Goal: Task Accomplishment & Management: Complete application form

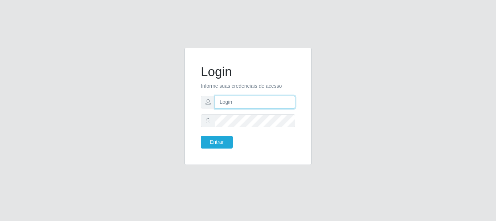
click at [235, 106] on input "text" at bounding box center [255, 102] width 80 height 13
drag, startPoint x: 250, startPoint y: 101, endPoint x: 279, endPoint y: 104, distance: 29.6
click at [279, 104] on input "ian@galiottoAa123456" at bounding box center [255, 102] width 80 height 13
type input "[PERSON_NAME]"
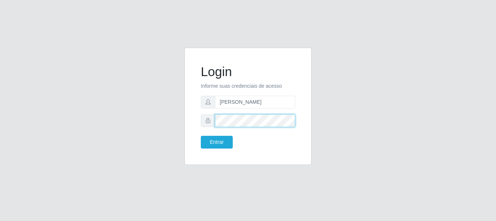
click at [201, 136] on button "Entrar" at bounding box center [217, 142] width 32 height 13
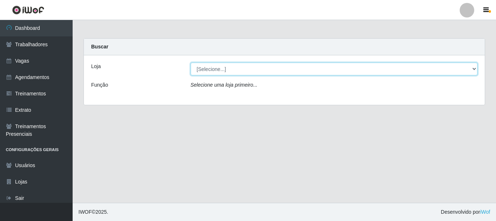
click at [293, 71] on select "[Selecione...] [GEOGRAPHIC_DATA]" at bounding box center [334, 69] width 287 height 13
select select "279"
click at [191, 63] on select "[Selecione...] [GEOGRAPHIC_DATA]" at bounding box center [334, 69] width 287 height 13
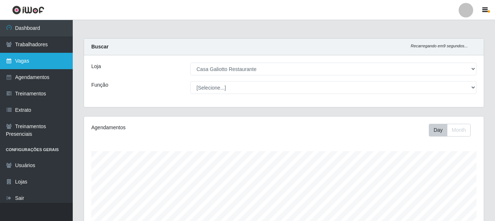
click at [34, 62] on link "Vagas" at bounding box center [36, 61] width 73 height 16
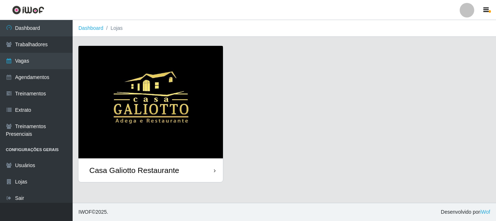
click at [181, 173] on div "Casa Galiotto Restaurante" at bounding box center [150, 170] width 145 height 24
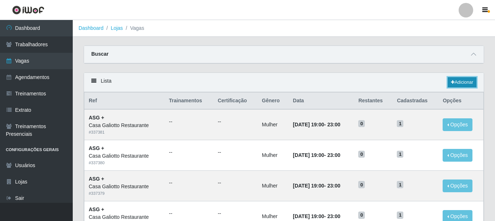
click at [472, 84] on link "Adicionar" at bounding box center [461, 82] width 29 height 10
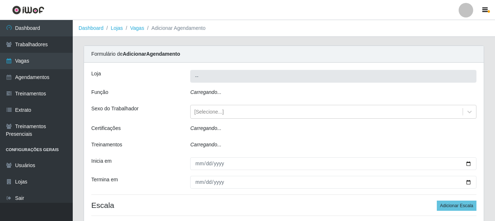
type input "Casa Galiotto Restaurante"
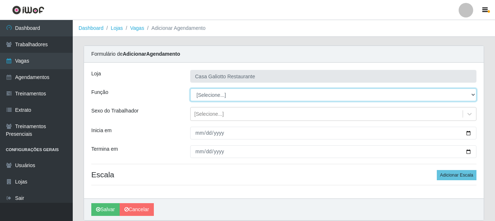
click at [251, 93] on select "[Selecione...] ASG ASG + ASG ++ Auxiliar de Cozinha Auxiliar de Cozinha + Auxil…" at bounding box center [333, 94] width 286 height 13
click at [190, 88] on select "[Selecione...] ASG ASG + ASG ++ Auxiliar de Cozinha Auxiliar de Cozinha + Auxil…" at bounding box center [333, 94] width 286 height 13
click at [255, 92] on select "[Selecione...] ASG ASG + ASG ++ Auxiliar de Cozinha Auxiliar de Cozinha + Auxil…" at bounding box center [333, 94] width 286 height 13
select select "92"
click at [190, 88] on select "[Selecione...] ASG ASG + ASG ++ Auxiliar de Cozinha Auxiliar de Cozinha + Auxil…" at bounding box center [333, 94] width 286 height 13
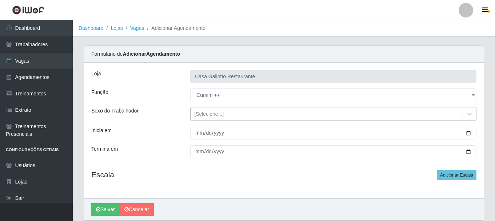
click at [249, 110] on div "[Selecione...]" at bounding box center [326, 114] width 272 height 12
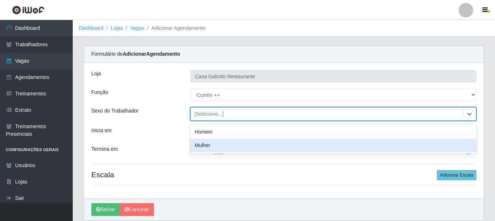
click at [298, 146] on div "Mulher" at bounding box center [333, 144] width 286 height 13
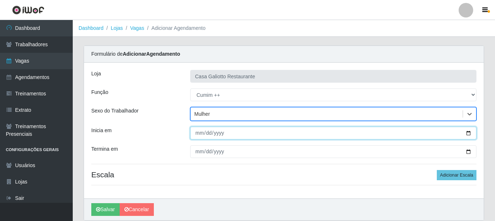
click at [468, 133] on input "Inicia em" at bounding box center [333, 132] width 286 height 13
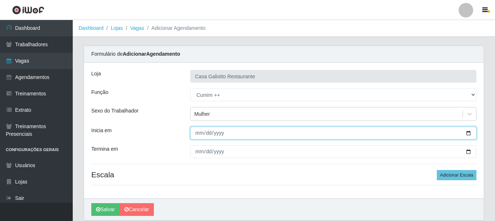
type input "[DATE]"
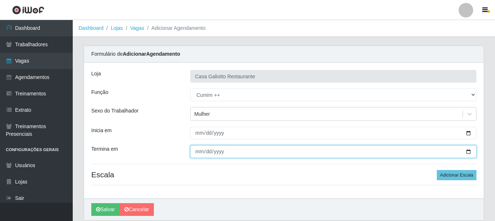
click at [469, 150] on input "Termina em" at bounding box center [333, 151] width 286 height 13
type input "[DATE]"
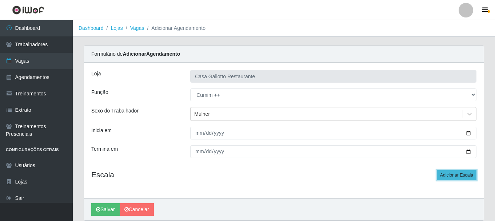
click at [468, 177] on button "Adicionar Escala" at bounding box center [456, 175] width 40 height 10
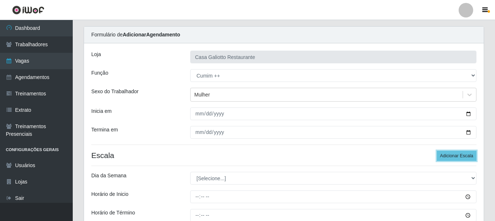
scroll to position [36, 0]
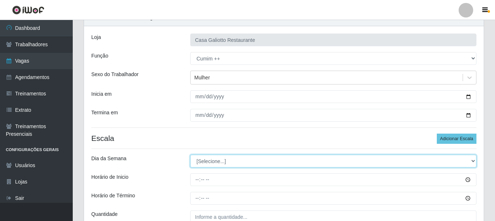
click at [226, 160] on select "[Selecione...] Segunda Terça Quarta Quinta Sexta Sábado Domingo" at bounding box center [333, 160] width 286 height 13
select select "4"
click at [190, 154] on select "[Selecione...] Segunda Terça Quarta Quinta Sexta Sábado Domingo" at bounding box center [333, 160] width 286 height 13
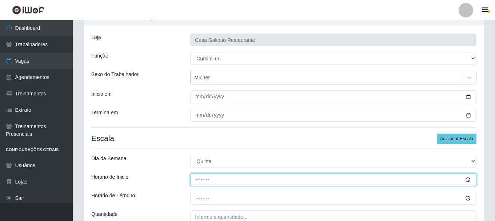
click at [201, 181] on input "Horário de Inicio" at bounding box center [333, 179] width 286 height 13
click at [200, 180] on input "Horário de Inicio" at bounding box center [333, 179] width 286 height 13
click at [197, 180] on input "Horário de Inicio" at bounding box center [333, 179] width 286 height 13
type input "19:00"
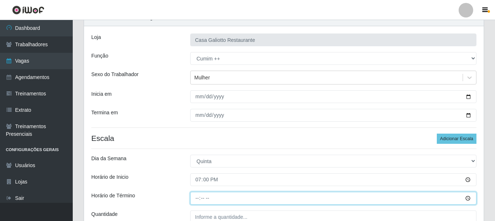
click at [196, 196] on input "Horário de Término" at bounding box center [333, 198] width 286 height 13
type input "23:30"
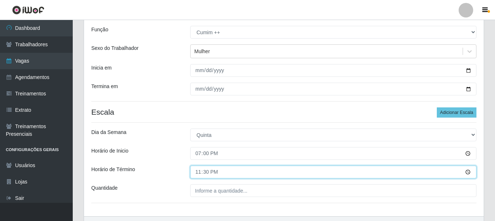
scroll to position [107, 0]
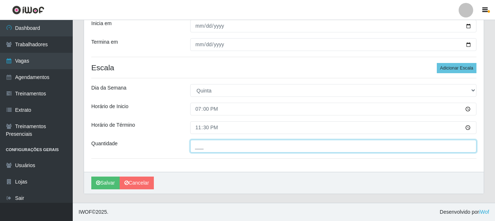
click at [306, 147] on input "___" at bounding box center [333, 146] width 286 height 13
type input "1__"
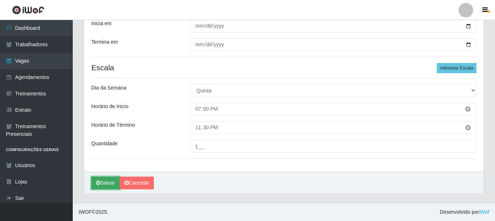
click at [100, 185] on icon "submit" at bounding box center [98, 182] width 4 height 5
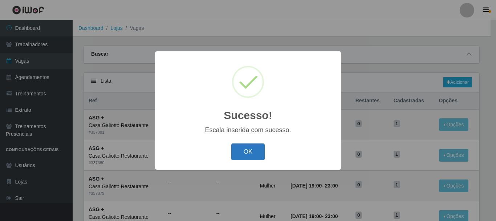
click at [254, 149] on button "OK" at bounding box center [248, 151] width 34 height 17
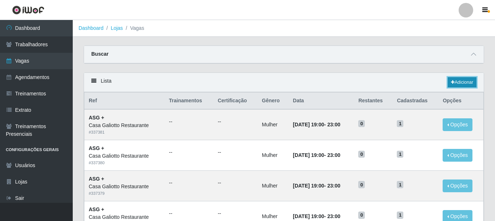
click at [464, 83] on link "Adicionar" at bounding box center [461, 82] width 29 height 10
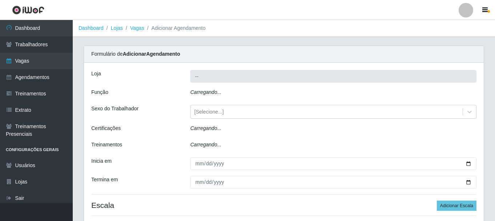
type input "Casa Galiotto Restaurante"
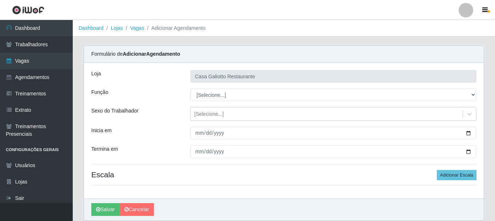
click at [475, 39] on main "Dashboard Lojas Vagas Adicionar Agendamento Carregando... Formulário de Adicion…" at bounding box center [284, 124] width 422 height 209
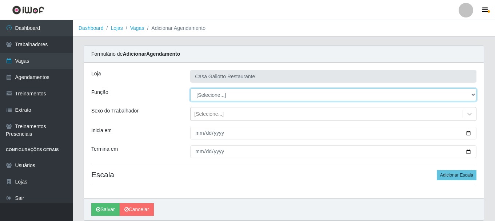
click at [285, 97] on select "[Selecione...] ASG ASG + ASG ++ Auxiliar de Cozinha Auxiliar de Cozinha + Auxil…" at bounding box center [333, 94] width 286 height 13
select select "80"
click at [190, 88] on select "[Selecione...] ASG ASG + ASG ++ Auxiliar de Cozinha Auxiliar de Cozinha + Auxil…" at bounding box center [333, 94] width 286 height 13
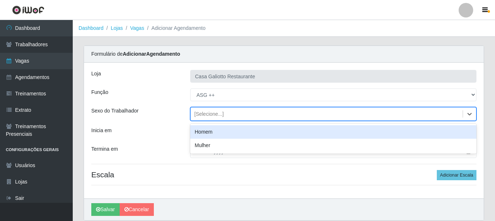
click at [342, 116] on div "[Selecione...]" at bounding box center [326, 114] width 272 height 12
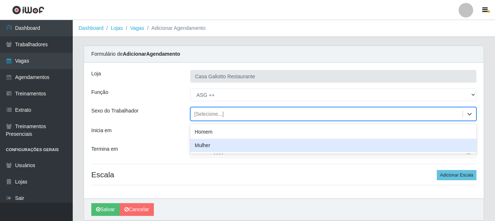
click at [326, 144] on div "Mulher" at bounding box center [333, 144] width 286 height 13
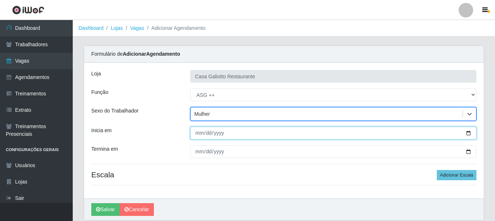
click at [467, 132] on input "Inicia em" at bounding box center [333, 132] width 286 height 13
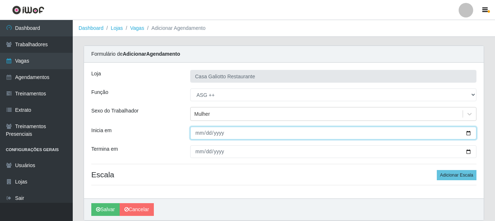
type input "[DATE]"
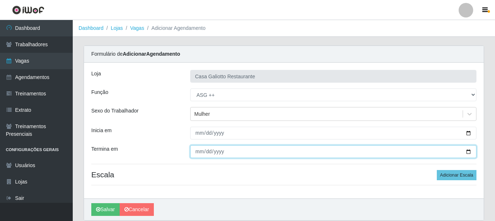
click at [471, 148] on input "Termina em" at bounding box center [333, 151] width 286 height 13
type input "[DATE]"
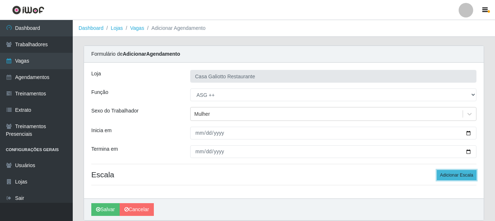
click at [447, 179] on button "Adicionar Escala" at bounding box center [456, 175] width 40 height 10
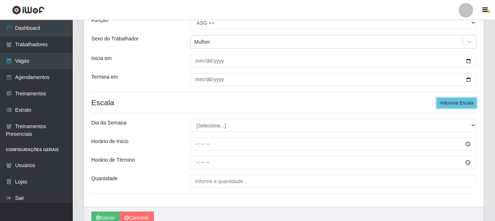
scroll to position [73, 0]
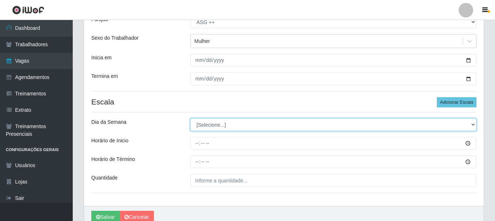
click at [232, 125] on select "[Selecione...] Segunda Terça Quarta Quinta Sexta Sábado Domingo" at bounding box center [333, 124] width 286 height 13
select select "6"
click at [190, 118] on select "[Selecione...] Segunda Terça Quarta Quinta Sexta Sábado Domingo" at bounding box center [333, 124] width 286 height 13
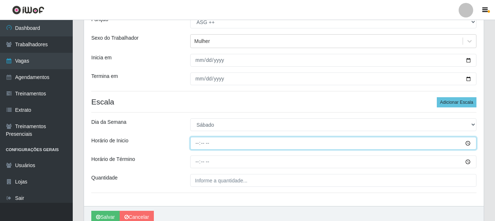
click at [200, 144] on input "Horário de Inicio" at bounding box center [333, 143] width 286 height 13
type input "15:00"
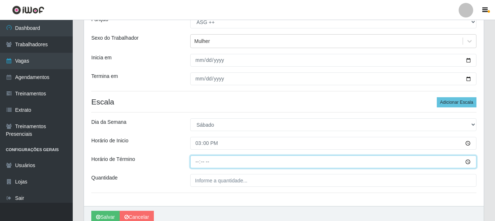
click at [196, 161] on input "Horário de Término" at bounding box center [333, 161] width 286 height 13
type input "20:00"
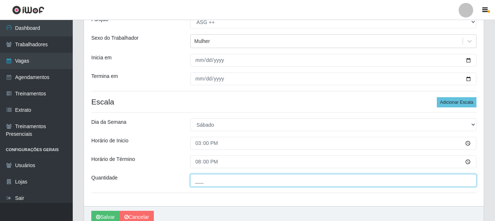
click at [218, 180] on input "___" at bounding box center [333, 180] width 286 height 13
type input "1__"
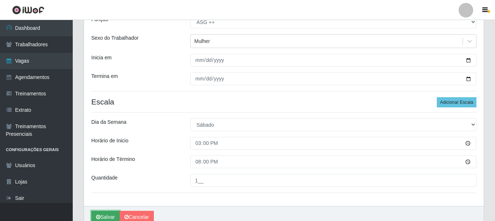
click at [107, 217] on button "Salvar" at bounding box center [105, 216] width 28 height 13
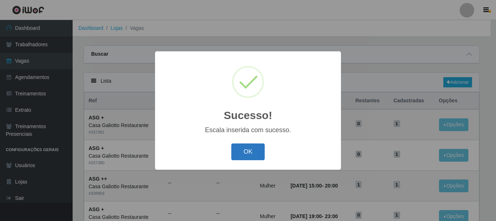
click at [238, 154] on button "OK" at bounding box center [248, 151] width 34 height 17
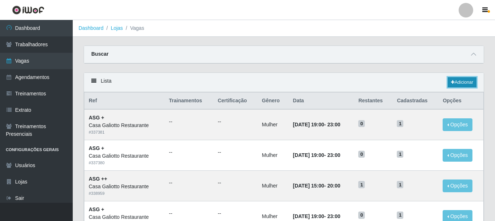
click at [468, 81] on link "Adicionar" at bounding box center [461, 82] width 29 height 10
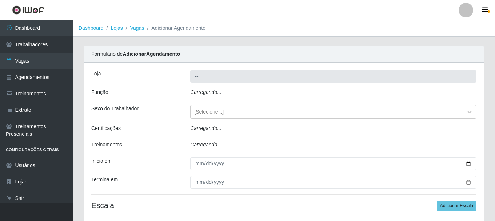
type input "Casa Galiotto Restaurante"
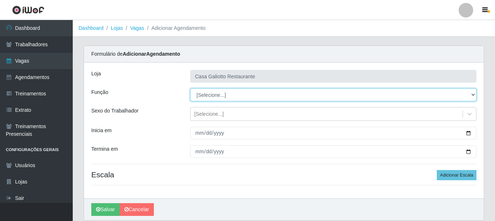
click at [254, 94] on select "[Selecione...] ASG ASG + ASG ++ Auxiliar de Cozinha Auxiliar de Cozinha + Auxil…" at bounding box center [333, 94] width 286 height 13
select select "80"
click at [190, 88] on select "[Selecione...] ASG ASG + ASG ++ Auxiliar de Cozinha Auxiliar de Cozinha + Auxil…" at bounding box center [333, 94] width 286 height 13
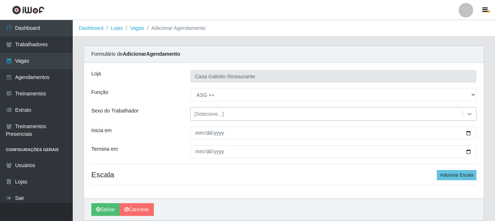
click at [470, 114] on icon at bounding box center [469, 114] width 4 height 3
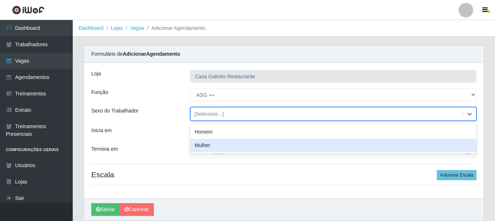
click at [258, 142] on div "Mulher" at bounding box center [333, 144] width 286 height 13
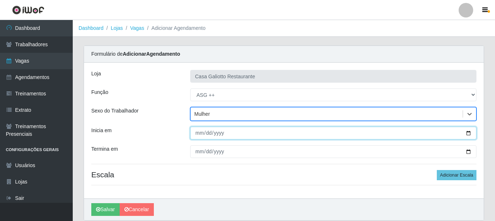
click at [469, 134] on input "Inicia em" at bounding box center [333, 132] width 286 height 13
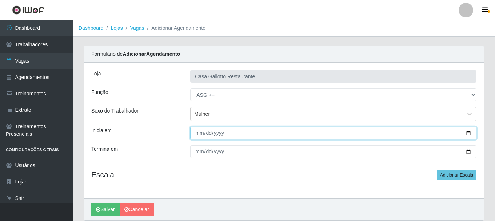
type input "[DATE]"
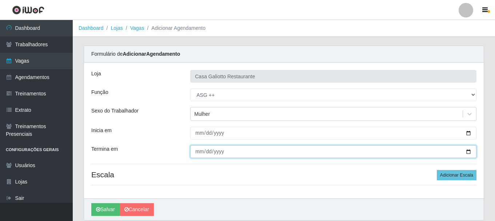
click at [468, 151] on input "Termina em" at bounding box center [333, 151] width 286 height 13
type input "[DATE]"
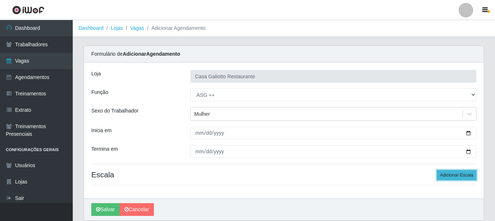
click at [458, 178] on button "Adicionar Escala" at bounding box center [456, 175] width 40 height 10
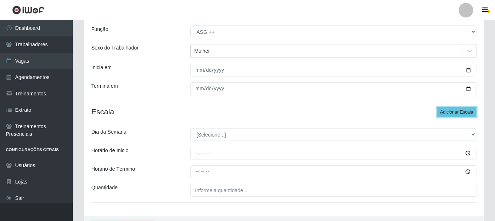
scroll to position [73, 0]
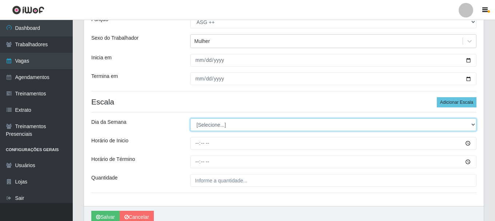
click at [251, 127] on select "[Selecione...] Segunda Terça Quarta Quinta Sexta Sábado Domingo" at bounding box center [333, 124] width 286 height 13
select select "0"
click at [190, 118] on select "[Selecione...] Segunda Terça Quarta Quinta Sexta Sábado Domingo" at bounding box center [333, 124] width 286 height 13
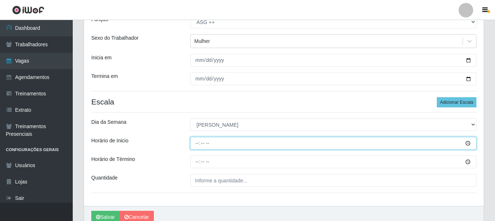
click at [198, 140] on input "Horário de Inicio" at bounding box center [333, 143] width 286 height 13
type input "15:00"
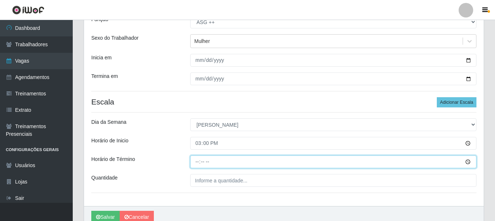
click at [195, 164] on input "Horário de Término" at bounding box center [333, 161] width 286 height 13
type input "20:00"
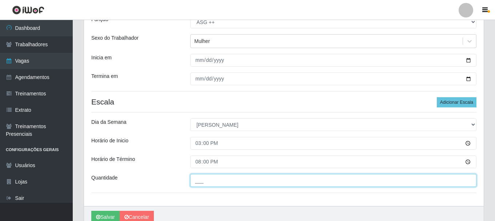
click at [234, 180] on input "___" at bounding box center [333, 180] width 286 height 13
type input "1__"
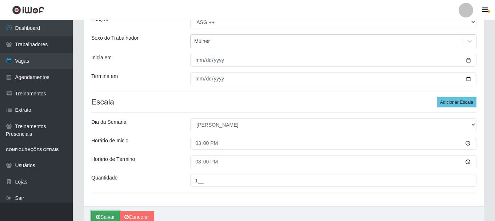
click at [110, 217] on button "Salvar" at bounding box center [105, 216] width 28 height 13
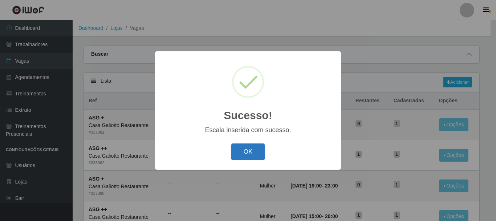
click at [247, 154] on button "OK" at bounding box center [248, 151] width 34 height 17
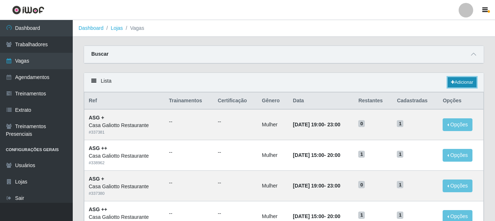
click at [467, 80] on link "Adicionar" at bounding box center [461, 82] width 29 height 10
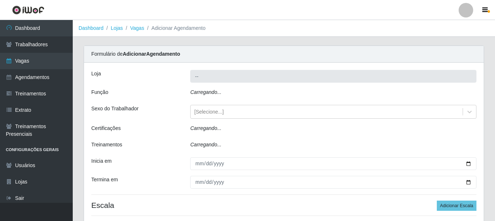
type input "Casa Galiotto Restaurante"
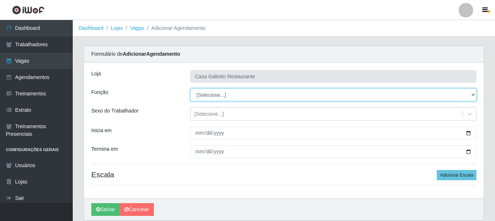
click at [248, 95] on select "[Selecione...] ASG ASG + ASG ++ Auxiliar de Cozinha Auxiliar de Cozinha + Auxil…" at bounding box center [333, 94] width 286 height 13
click at [271, 92] on select "[Selecione...] ASG ASG + ASG ++ Auxiliar de Cozinha Auxiliar de Cozinha + Auxil…" at bounding box center [333, 94] width 286 height 13
select select "92"
click at [190, 88] on select "[Selecione...] ASG ASG + ASG ++ Auxiliar de Cozinha Auxiliar de Cozinha + Auxil…" at bounding box center [333, 94] width 286 height 13
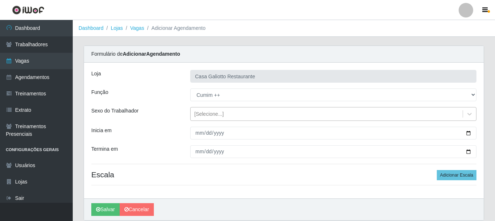
click at [276, 111] on div "[Selecione...]" at bounding box center [326, 114] width 272 height 12
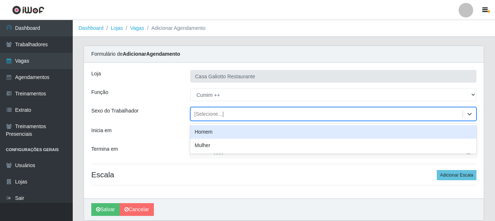
click at [443, 114] on div "[Selecione...]" at bounding box center [326, 114] width 272 height 12
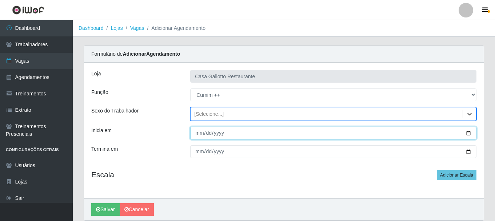
click at [471, 133] on input "Inicia em" at bounding box center [333, 132] width 286 height 13
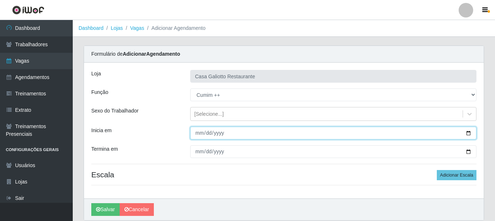
type input "[DATE]"
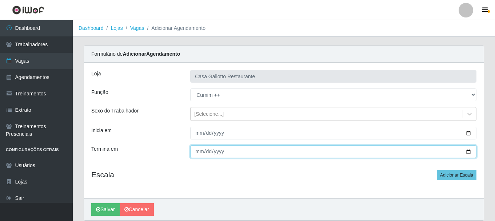
click at [469, 152] on input "Termina em" at bounding box center [333, 151] width 286 height 13
type input "[DATE]"
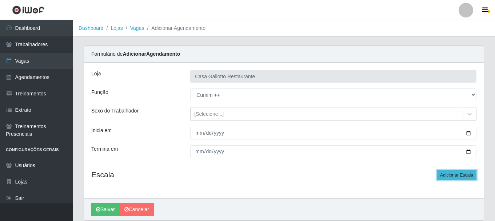
click at [451, 176] on button "Adicionar Escala" at bounding box center [456, 175] width 40 height 10
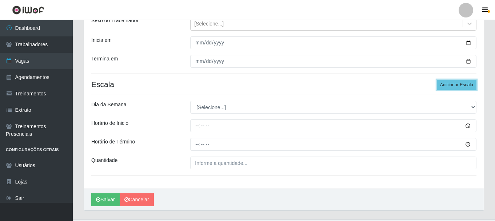
scroll to position [107, 0]
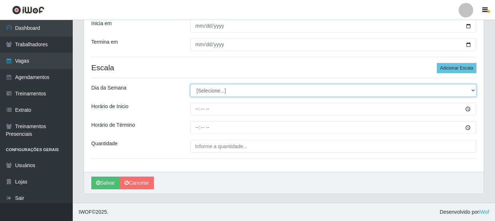
drag, startPoint x: 240, startPoint y: 90, endPoint x: 240, endPoint y: 96, distance: 6.2
click at [240, 90] on select "[Selecione...] Segunda Terça Quarta Quinta Sexta Sábado Domingo" at bounding box center [333, 90] width 286 height 13
select select "0"
click at [190, 84] on select "[Selecione...] Segunda Terça Quarta Quinta Sexta Sábado Domingo" at bounding box center [333, 90] width 286 height 13
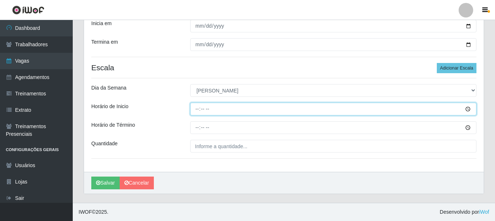
click at [197, 108] on input "Horário de Inicio" at bounding box center [333, 108] width 286 height 13
type input "11:00"
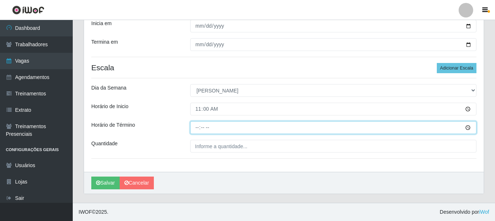
click at [198, 129] on input "Horário de Término" at bounding box center [333, 127] width 286 height 13
type input "16:00"
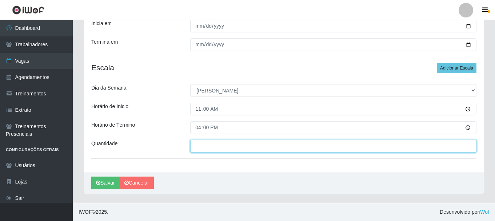
click at [202, 146] on input "___" at bounding box center [333, 146] width 286 height 13
type input "1__"
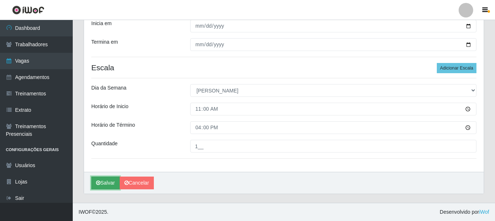
click at [101, 185] on button "Salvar" at bounding box center [105, 182] width 28 height 13
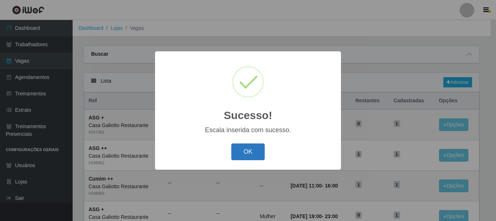
click at [255, 155] on button "OK" at bounding box center [248, 151] width 34 height 17
